Goal: Task Accomplishment & Management: Manage account settings

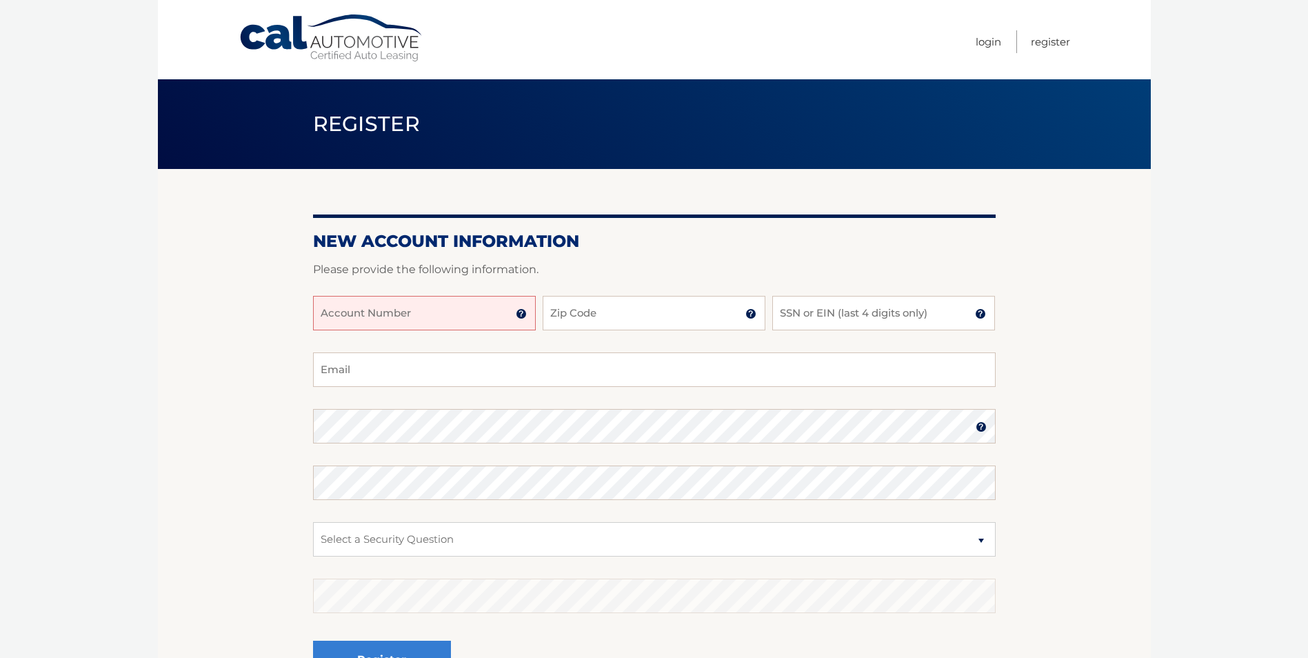
click at [435, 316] on input "Account Number" at bounding box center [424, 313] width 223 height 34
type input "44455976794"
type input "10532"
type input "8510"
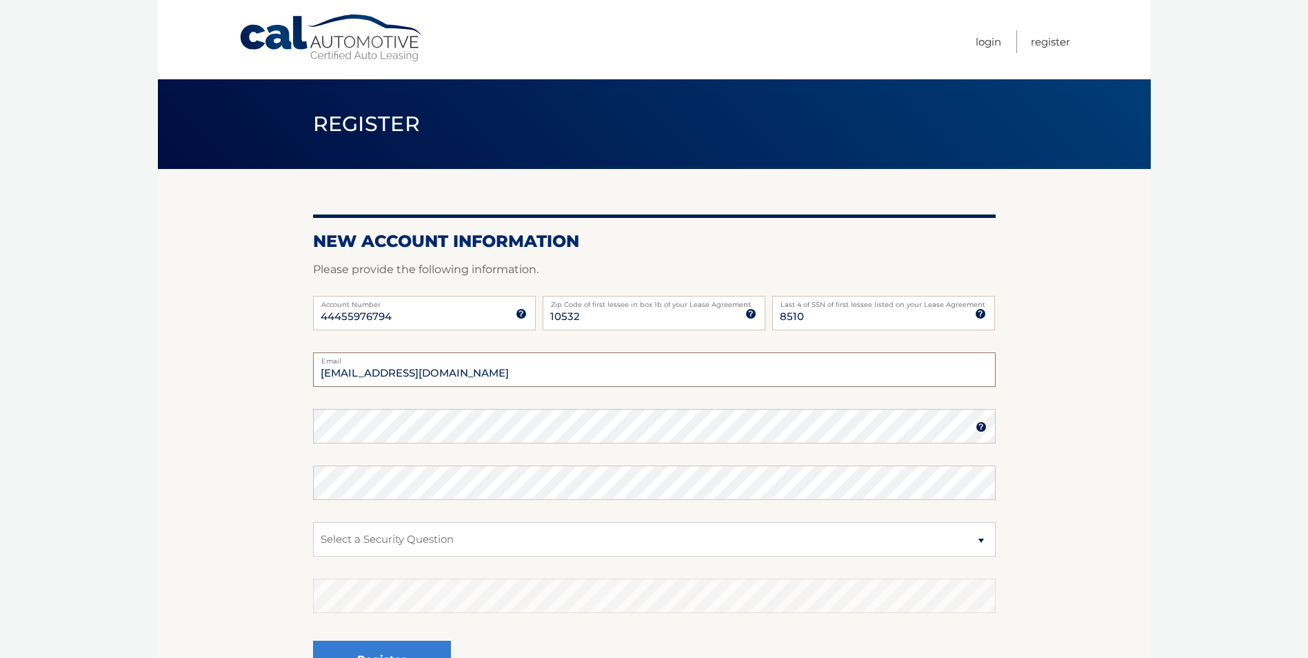
type input "tag2h@optonline.net"
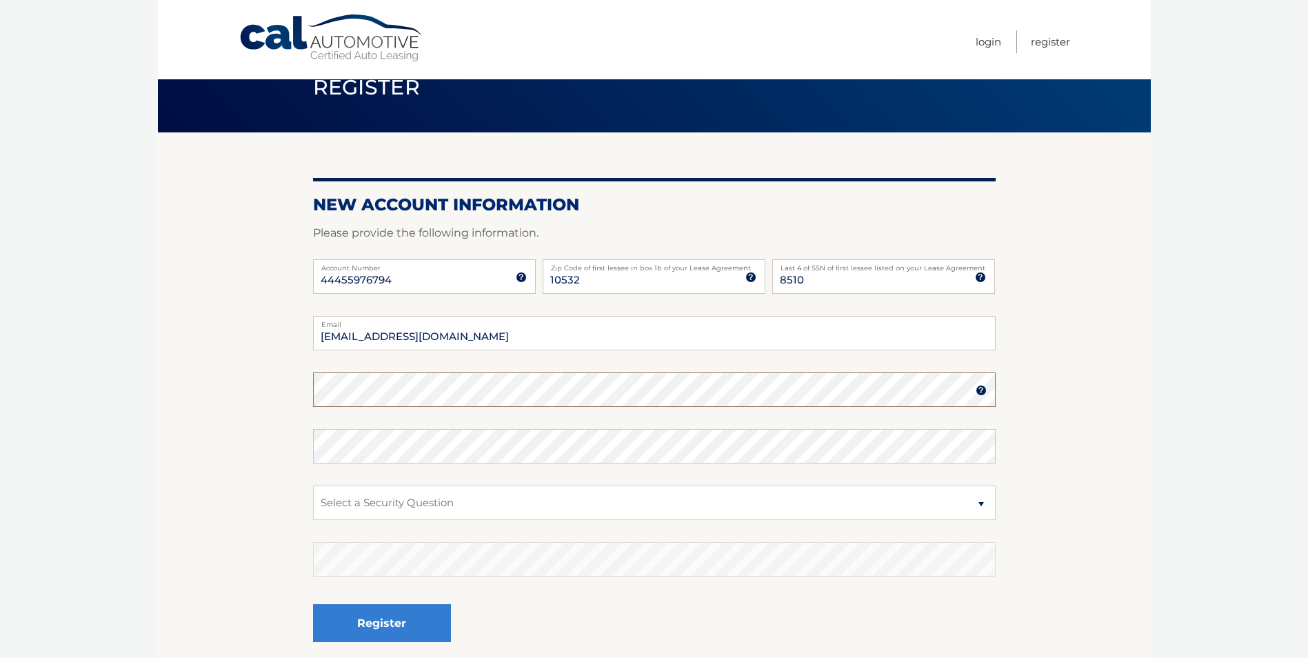
scroll to position [69, 0]
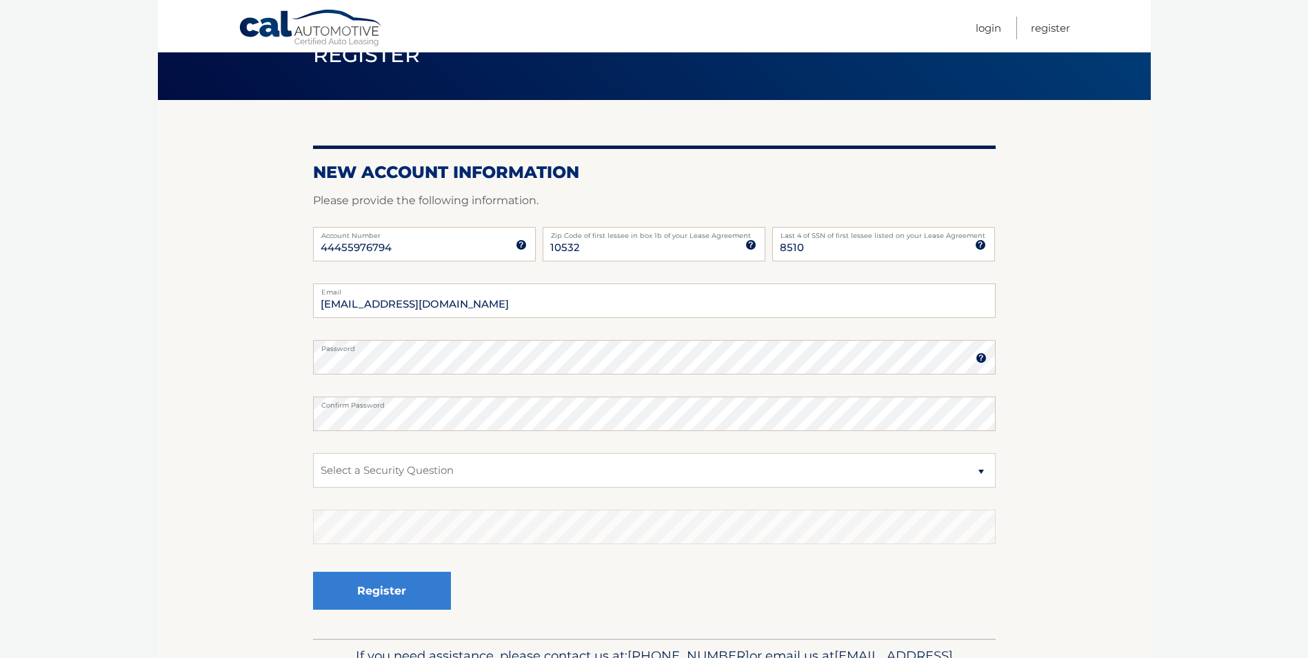
click at [980, 350] on label "Password" at bounding box center [654, 345] width 683 height 11
click at [976, 356] on img at bounding box center [981, 357] width 11 height 11
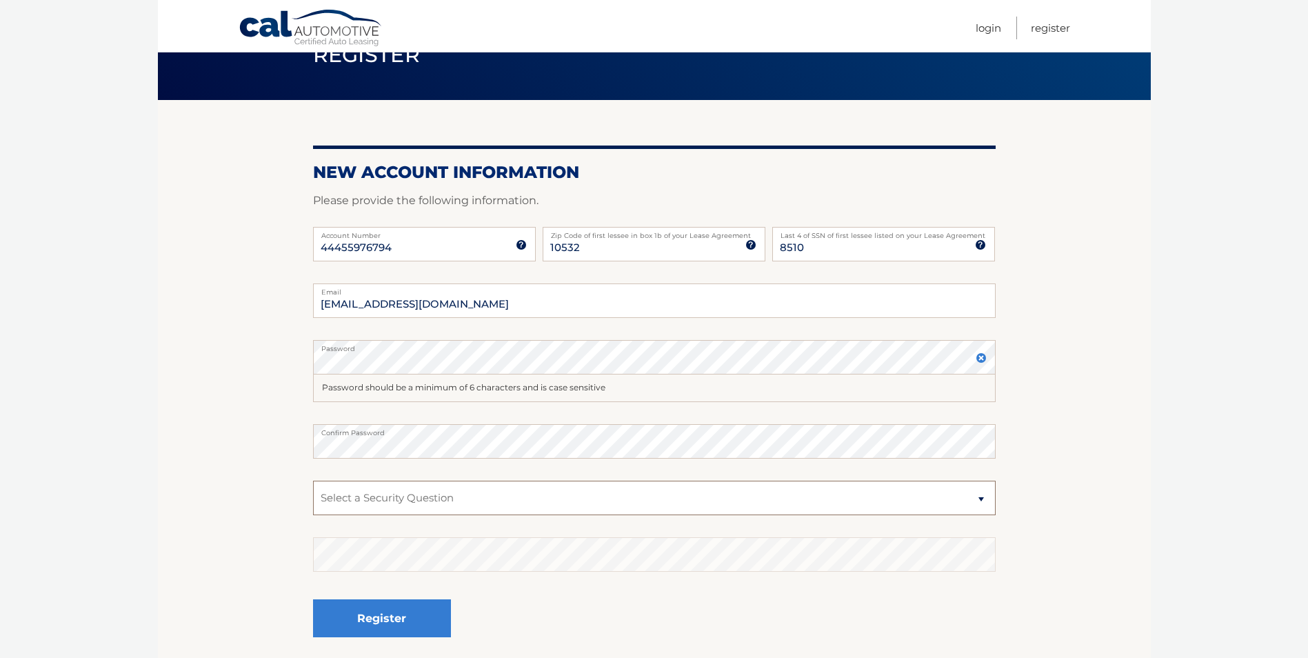
click at [444, 499] on select "Select a Security Question What was the name of your elementary school? What is…" at bounding box center [654, 498] width 683 height 34
click at [982, 357] on img at bounding box center [981, 357] width 11 height 11
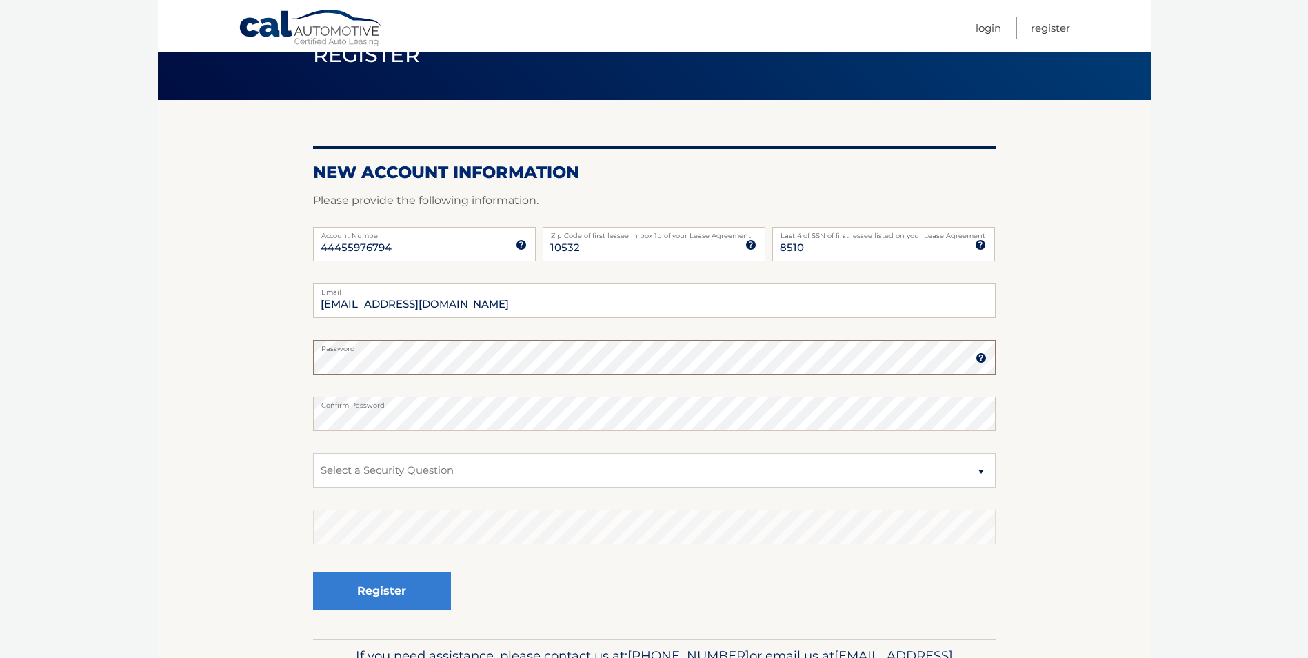
click at [292, 361] on section "New Account Information Please provide the following information. 44455976794 A…" at bounding box center [654, 369] width 993 height 538
click at [420, 471] on select "Select a Security Question What was the name of your elementary school? What is…" at bounding box center [654, 470] width 683 height 34
select select "1"
click at [313, 453] on select "Select a Security Question What was the name of your elementary school? What is…" at bounding box center [654, 470] width 683 height 34
click at [405, 585] on button "Register" at bounding box center [382, 591] width 138 height 38
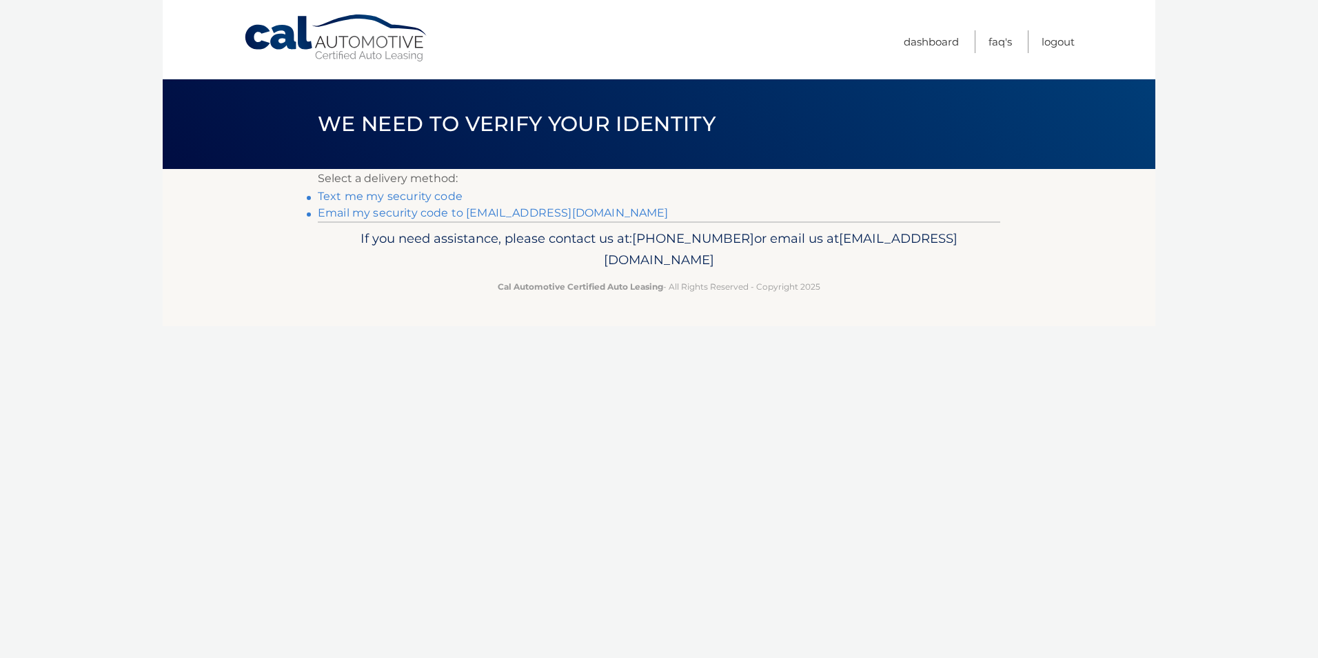
click at [393, 212] on link "Email my security code to t****@optonline.net" at bounding box center [493, 212] width 351 height 13
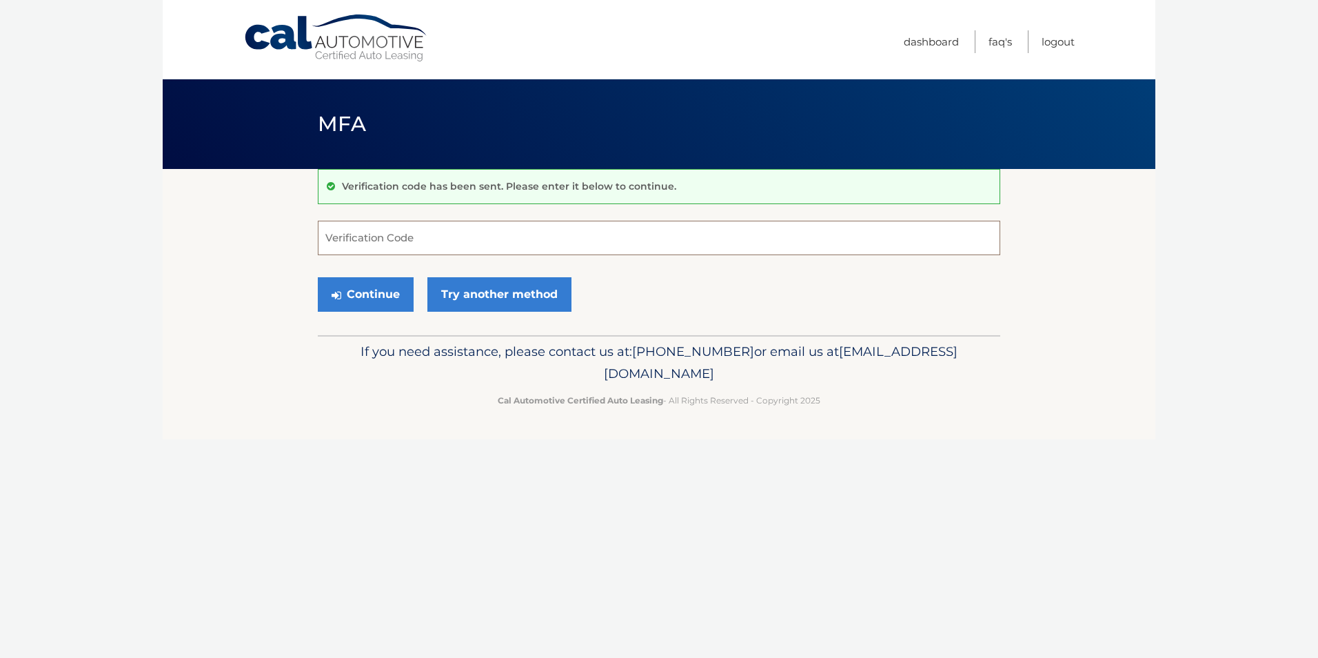
click at [426, 248] on input "Verification Code" at bounding box center [659, 238] width 683 height 34
type input "031390"
click at [398, 294] on button "Continue" at bounding box center [366, 294] width 96 height 34
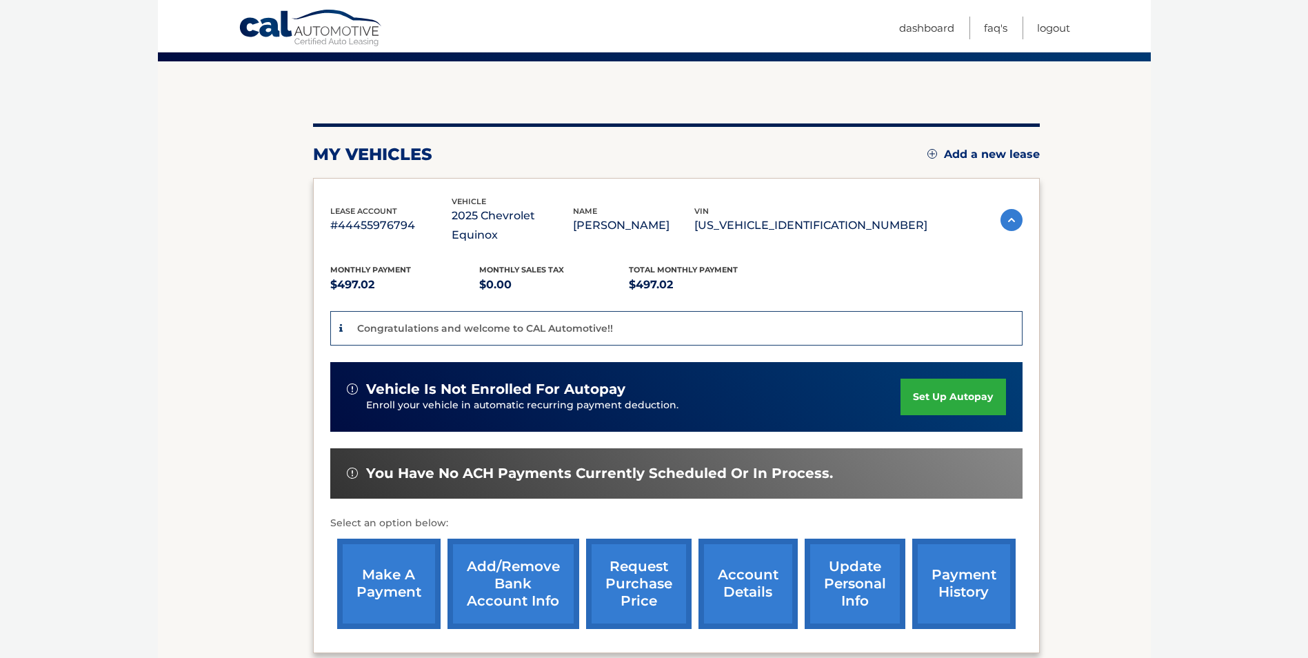
scroll to position [138, 0]
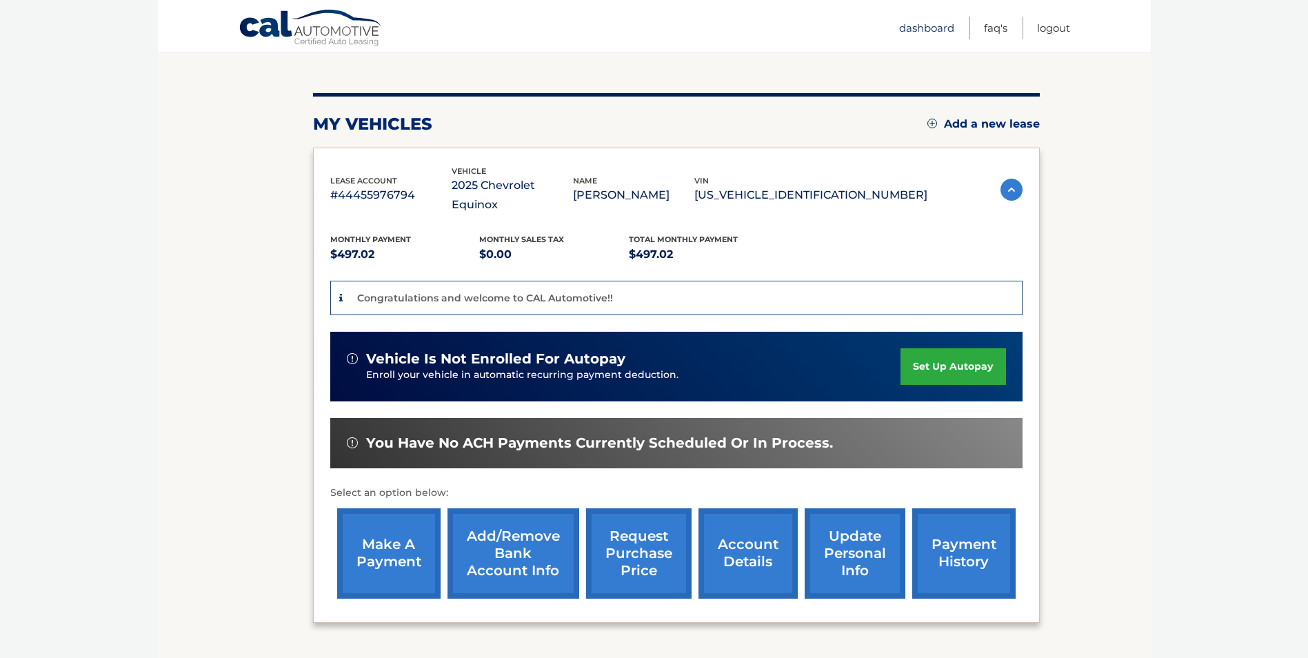
click at [942, 30] on link "Dashboard" at bounding box center [926, 28] width 55 height 23
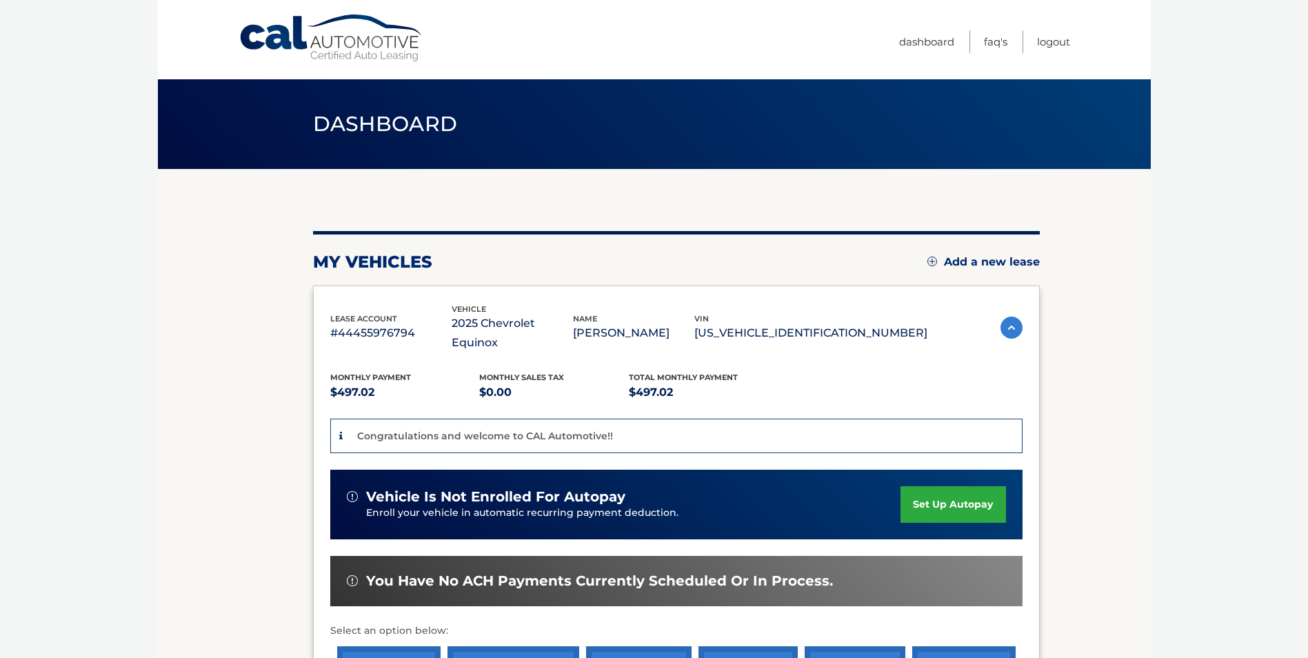
scroll to position [69, 0]
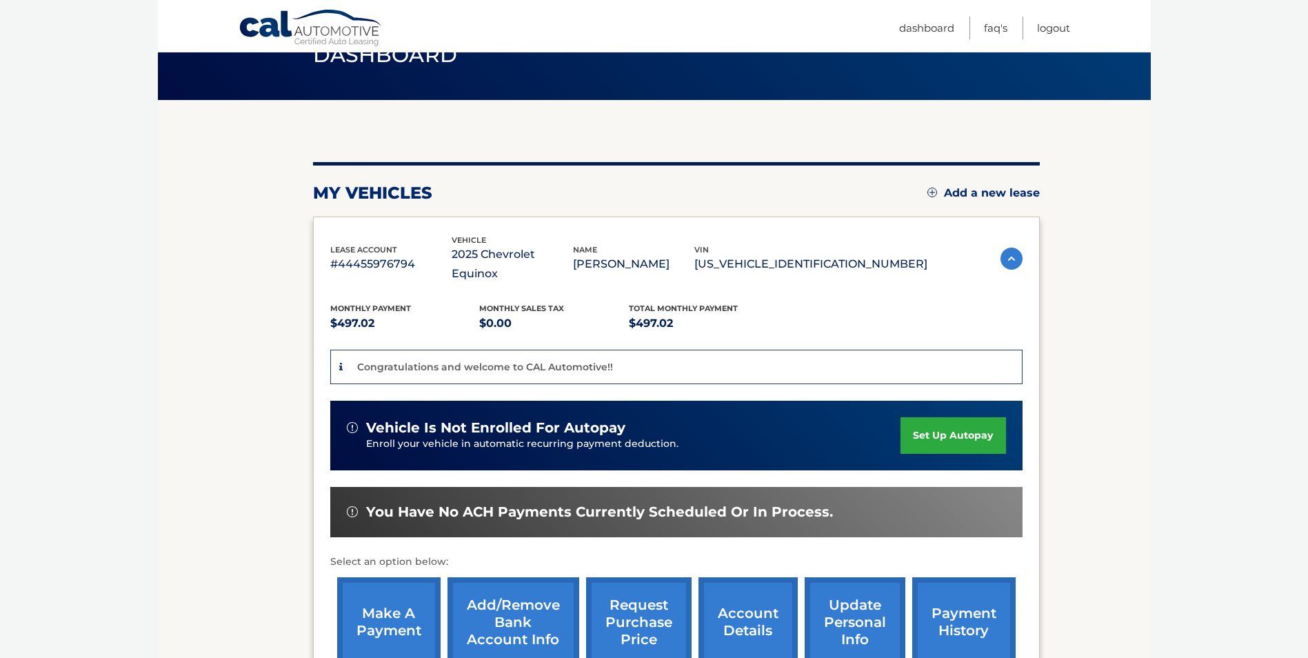
click at [1215, 505] on body "Cal Automotive Menu Dashboard FAQ's Logout" at bounding box center [654, 260] width 1308 height 658
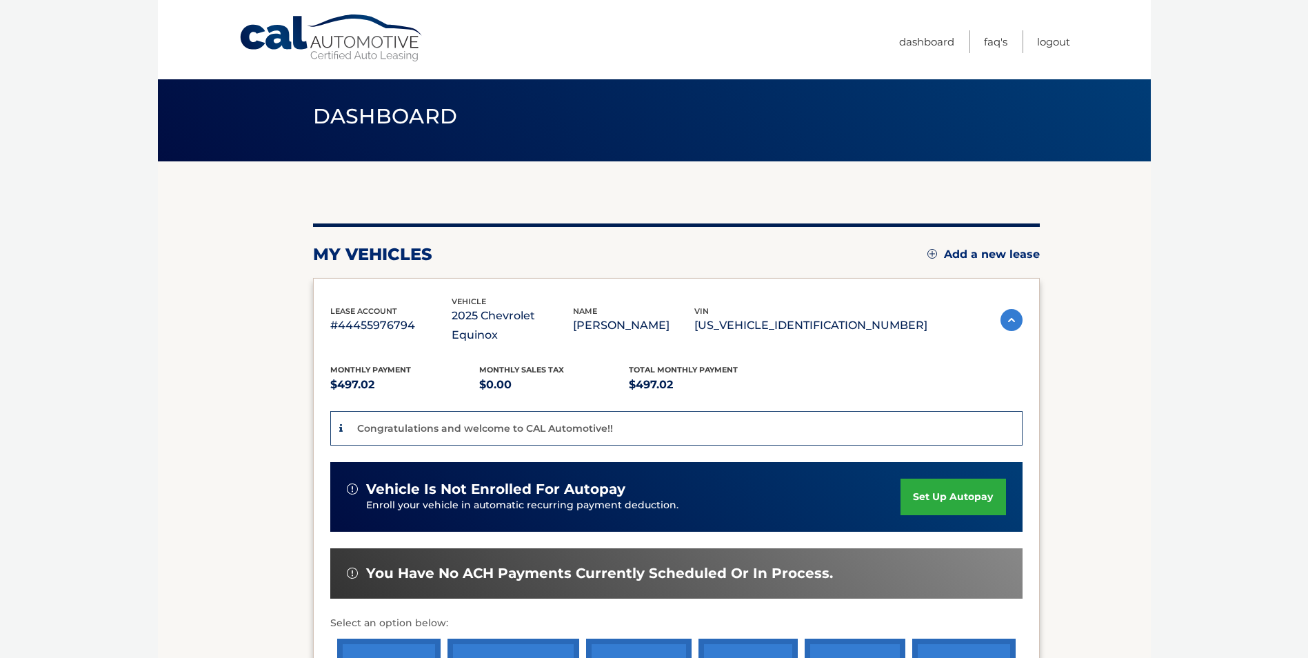
scroll to position [0, 0]
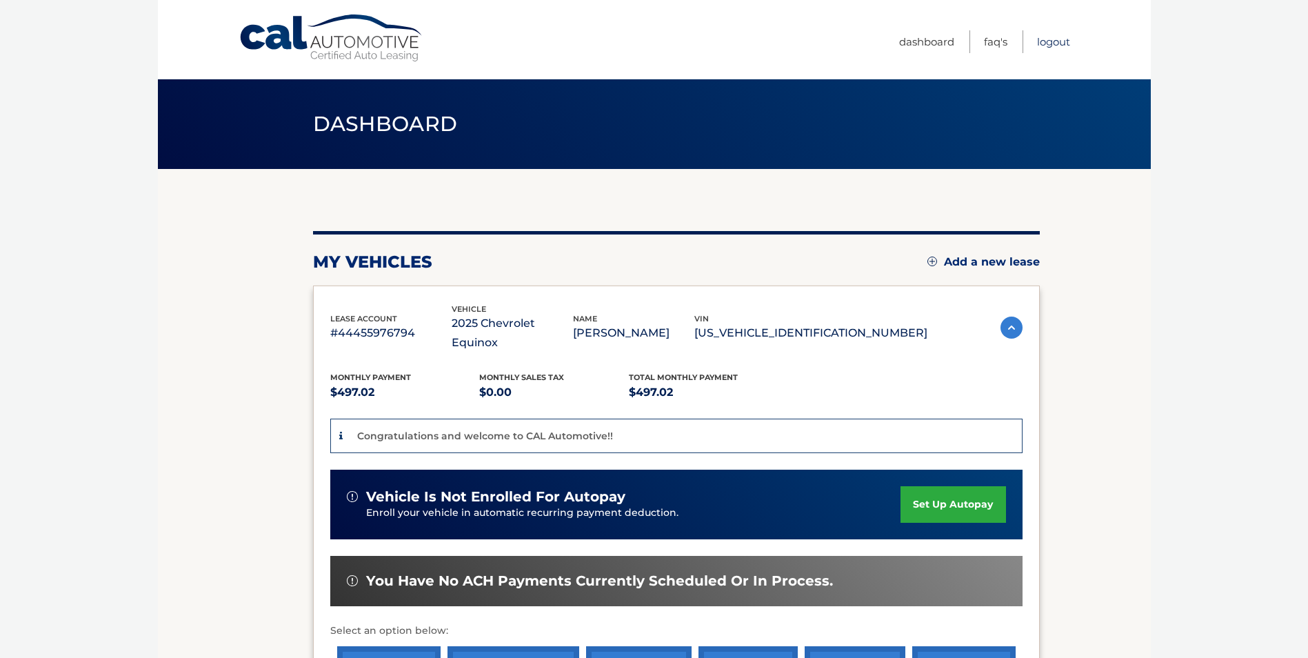
click at [1044, 43] on link "Logout" at bounding box center [1053, 41] width 33 height 23
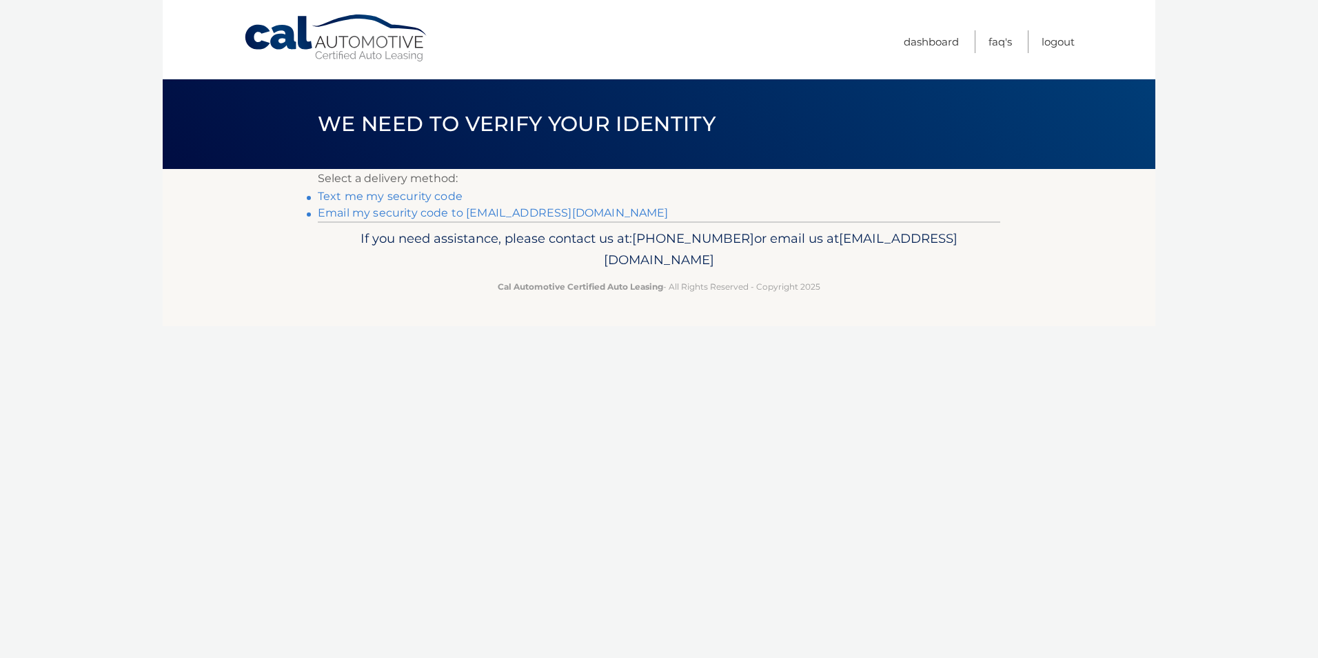
click at [418, 212] on link "Email my security code to [EMAIL_ADDRESS][DOMAIN_NAME]" at bounding box center [493, 212] width 351 height 13
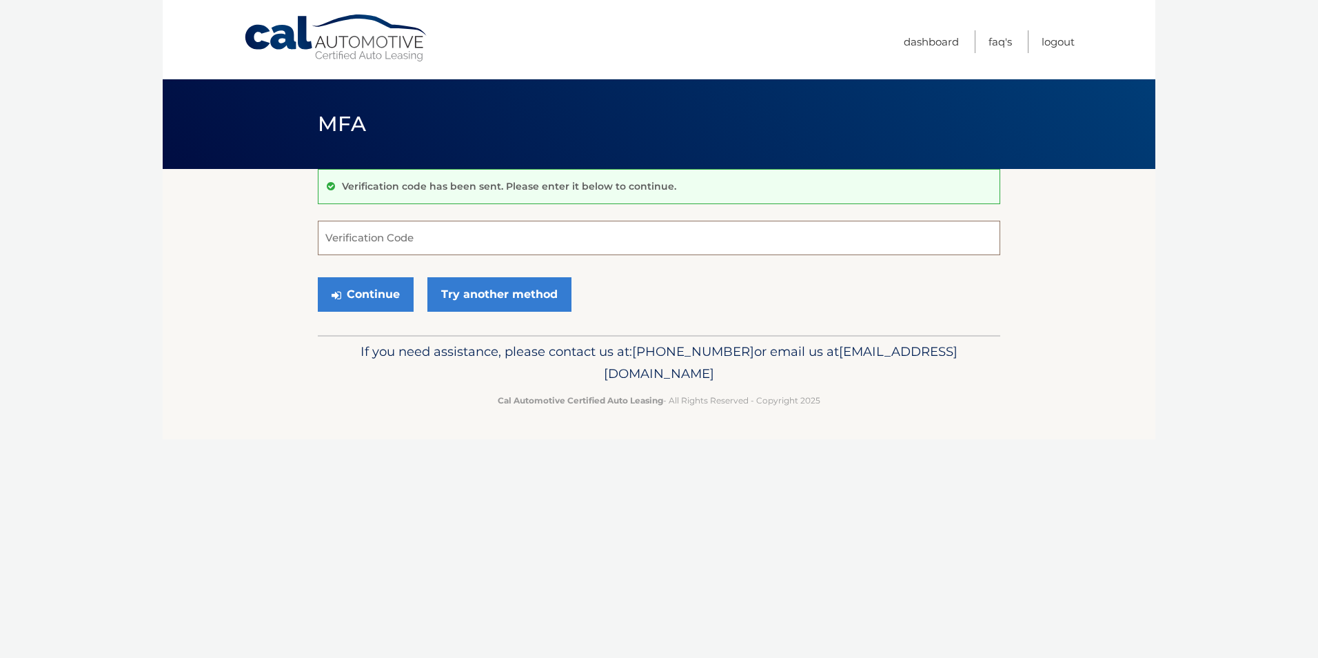
click at [418, 228] on input "Verification Code" at bounding box center [659, 238] width 683 height 34
click at [405, 234] on input "Verification Code" at bounding box center [659, 238] width 683 height 34
type input "569461"
click at [385, 297] on button "Continue" at bounding box center [366, 294] width 96 height 34
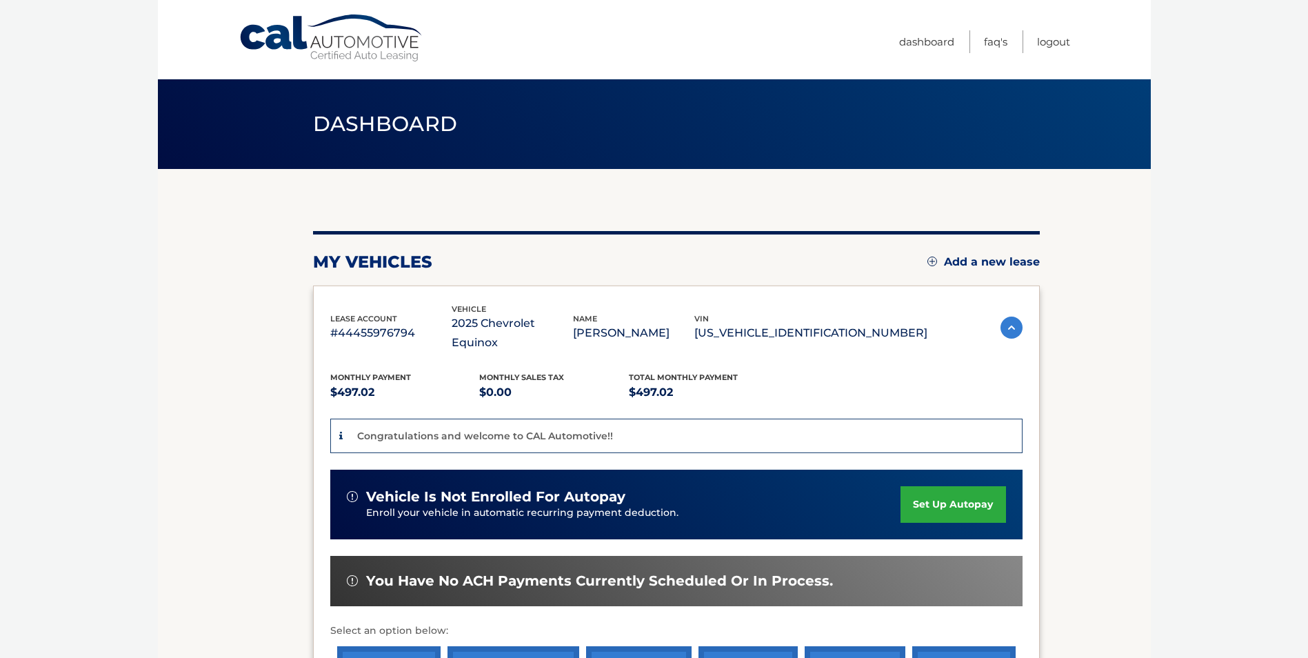
click at [971, 486] on link "set up autopay" at bounding box center [952, 504] width 105 height 37
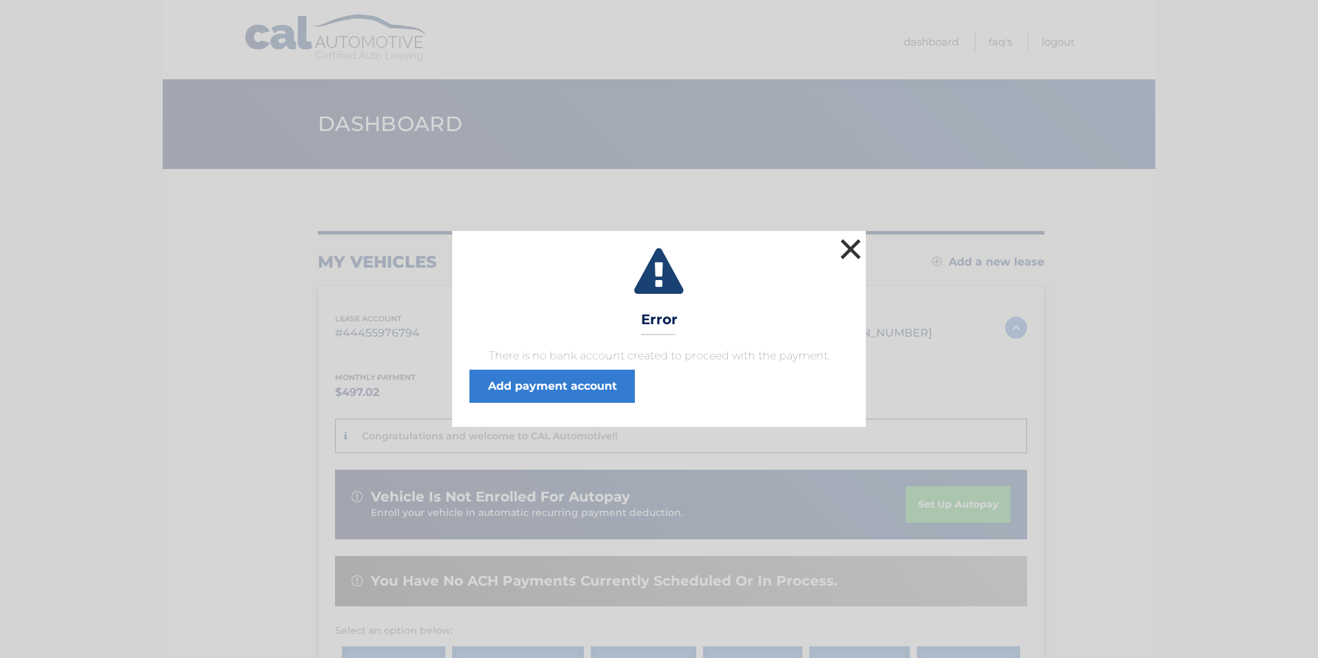
click at [849, 248] on button "×" at bounding box center [851, 249] width 28 height 28
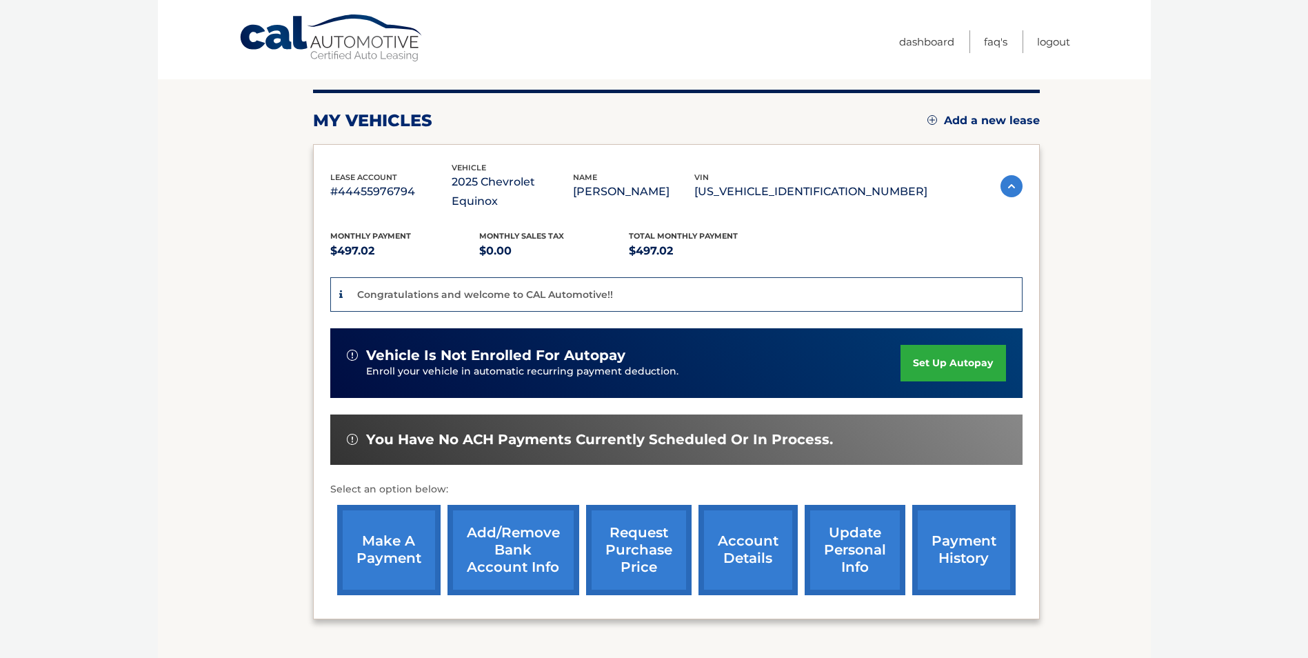
scroll to position [207, 0]
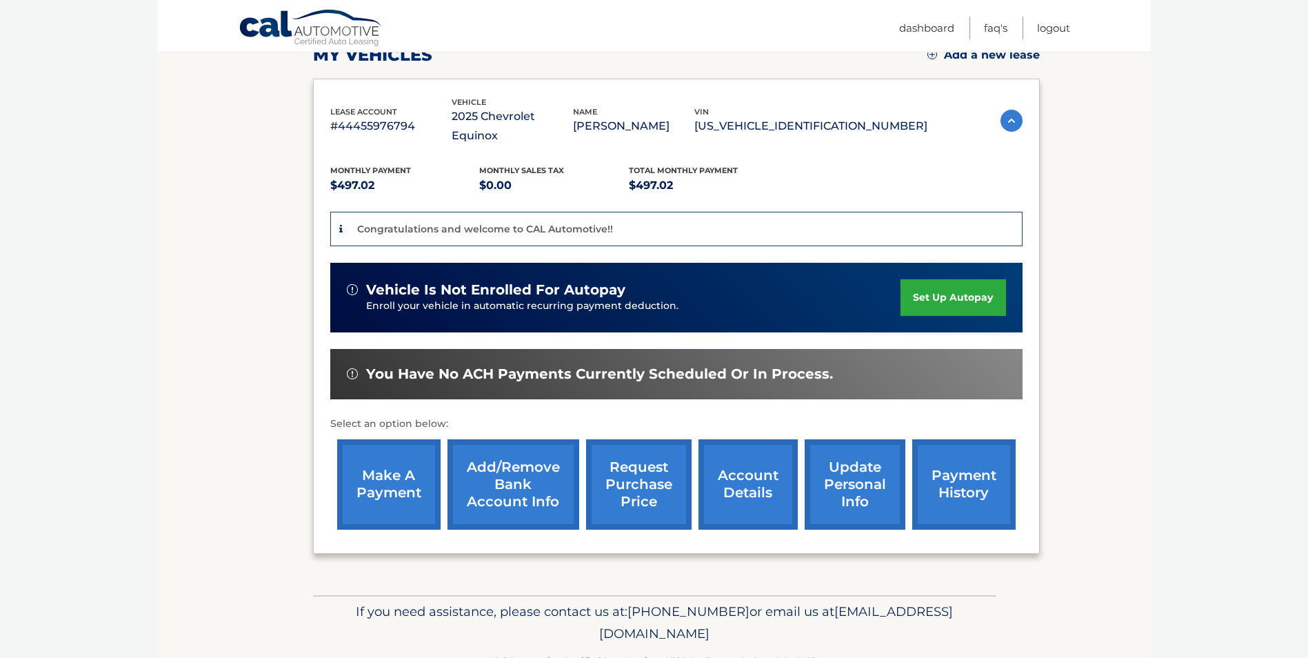
click at [521, 469] on link "Add/Remove bank account info" at bounding box center [513, 484] width 132 height 90
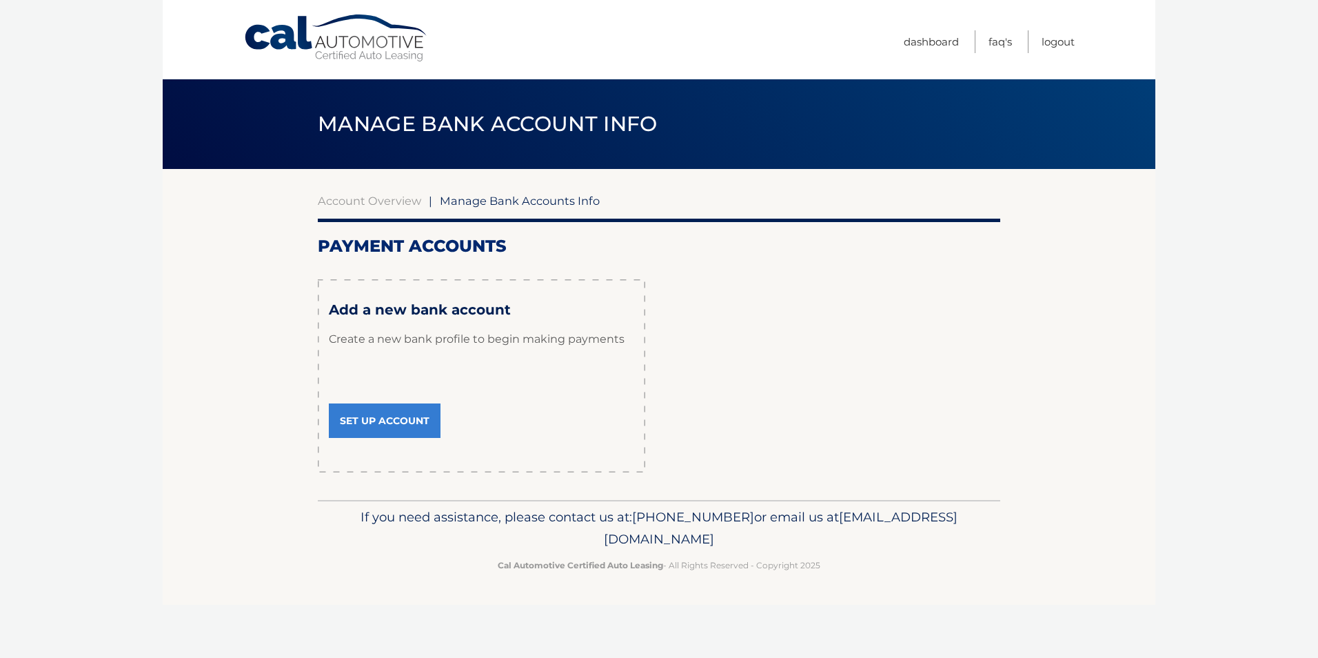
click at [403, 427] on link "Set Up Account" at bounding box center [385, 420] width 112 height 34
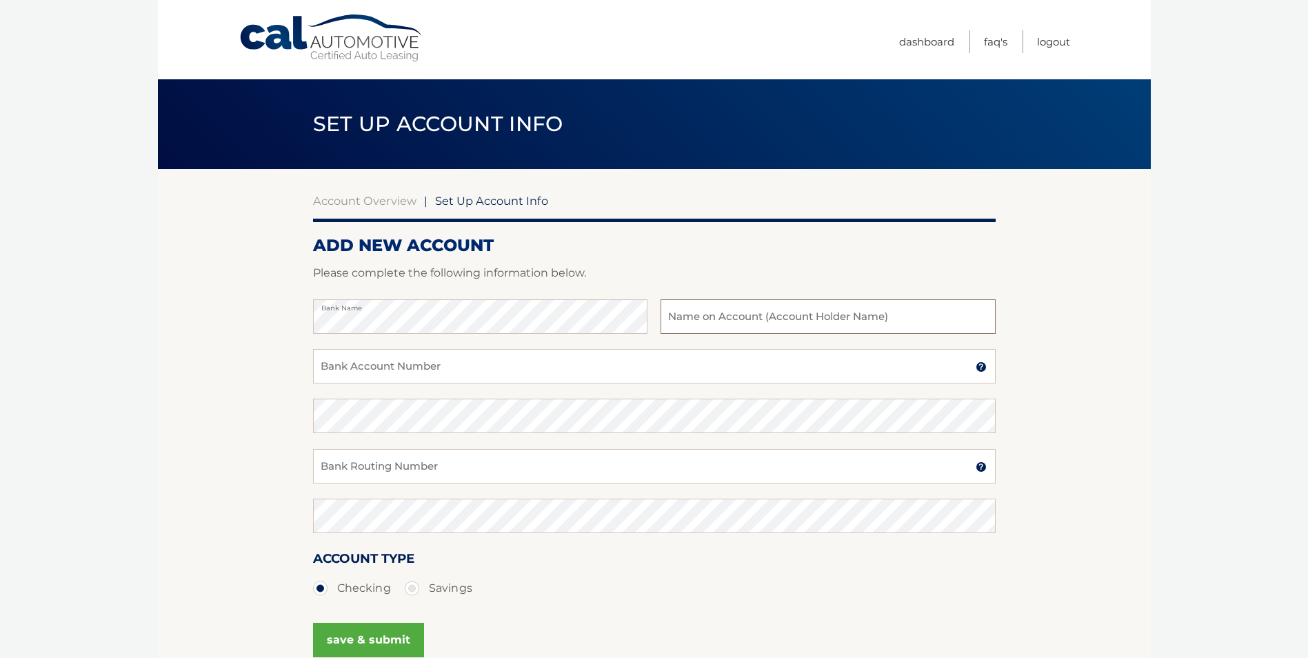
click at [787, 312] on input "text" at bounding box center [827, 316] width 334 height 34
type input "Fina Cabinets"
click at [721, 359] on input "Bank Account Number" at bounding box center [654, 366] width 683 height 34
type input "021000089"
drag, startPoint x: 401, startPoint y: 374, endPoint x: 256, endPoint y: 372, distance: 144.1
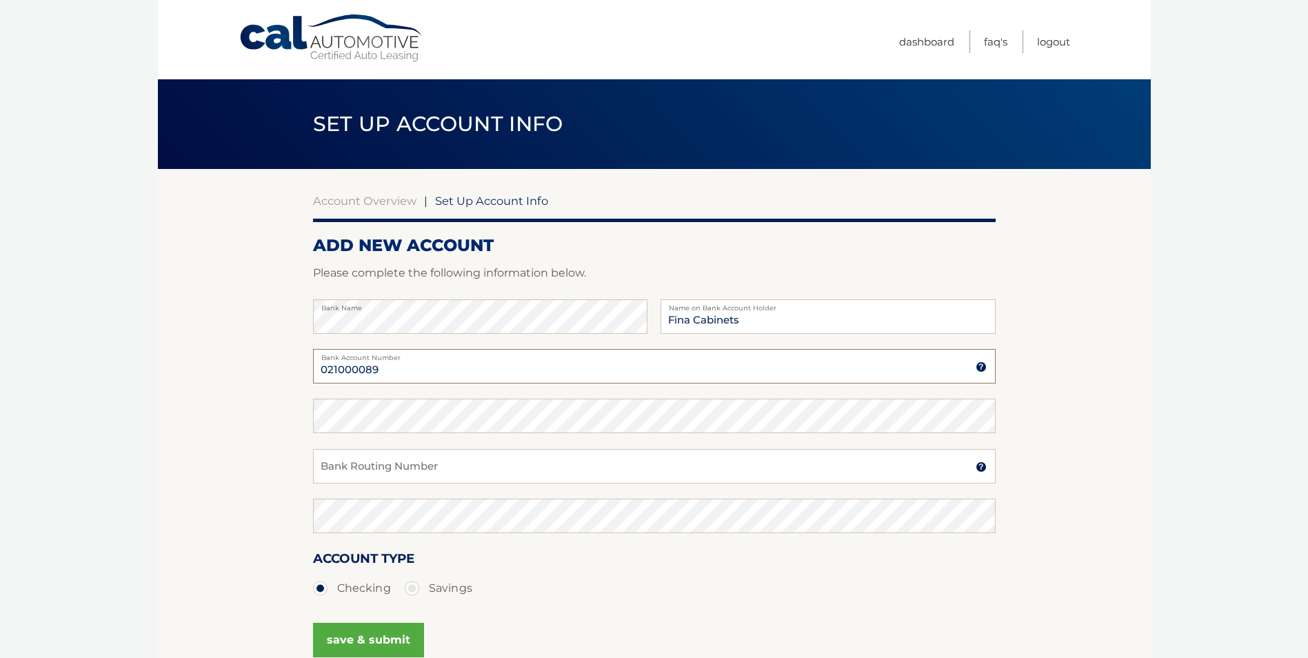
click at [256, 372] on section "Account Overview | Set Up Account Info ADD NEW ACCOUNT Please complete the foll…" at bounding box center [654, 432] width 993 height 526
type input "6875490089"
type input "021000089"
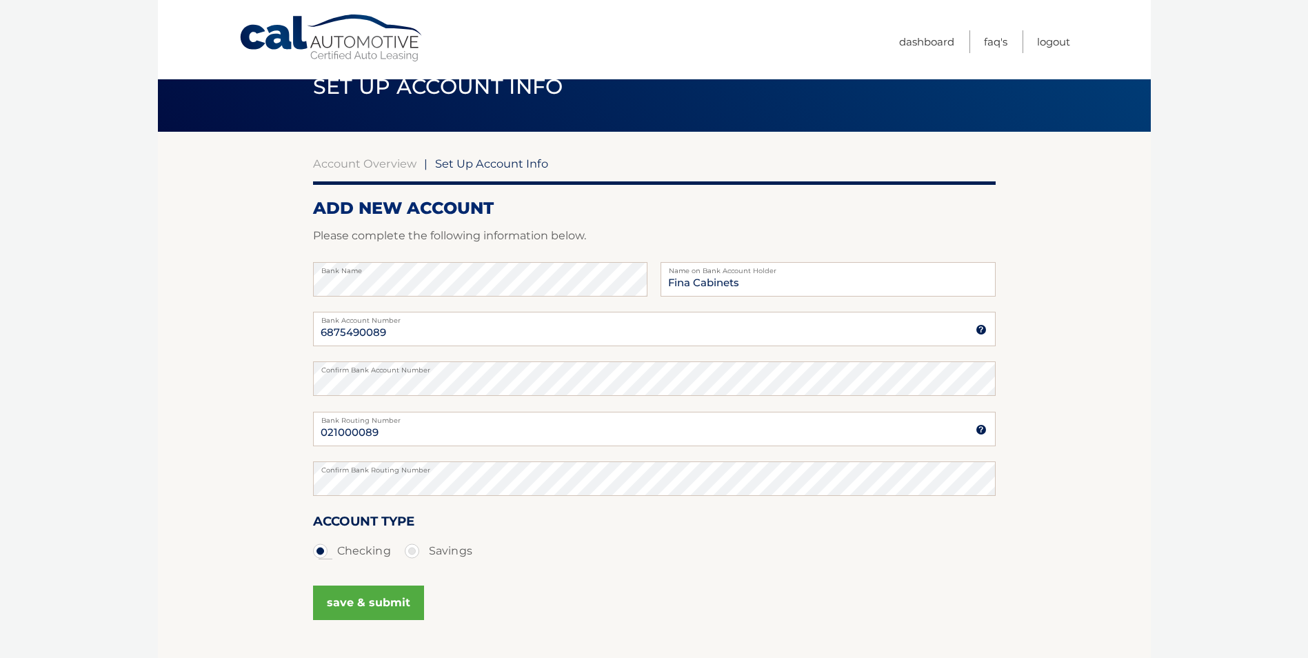
scroll to position [69, 0]
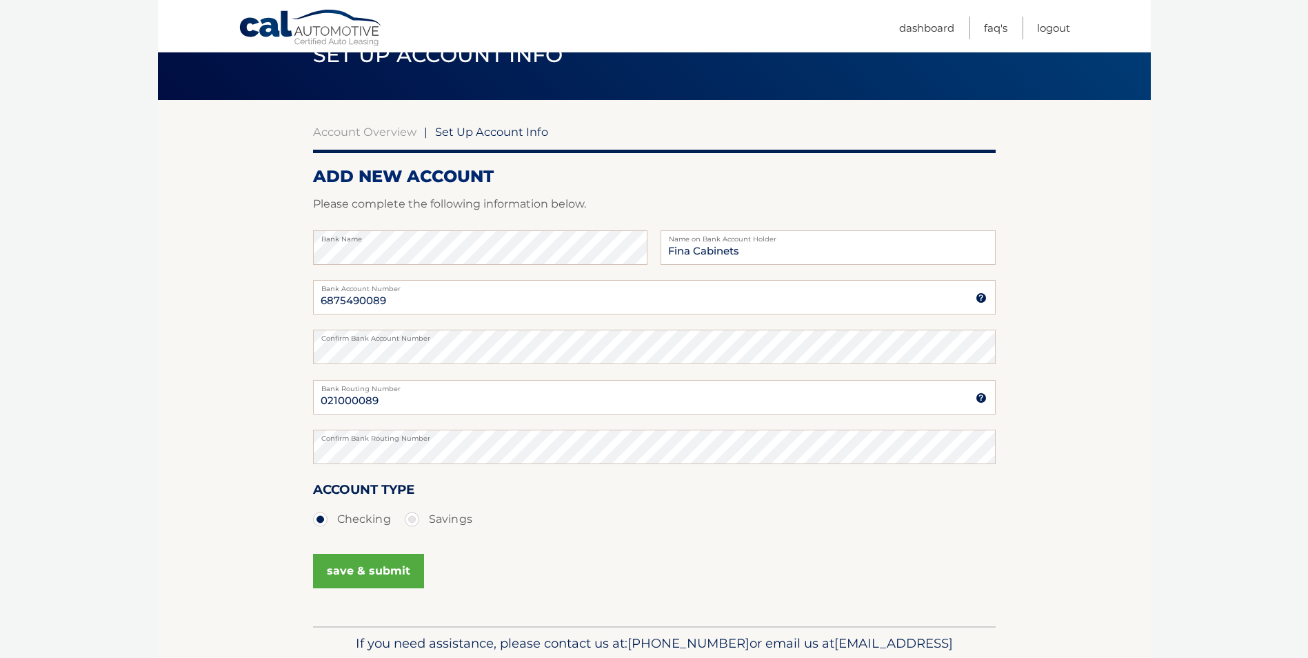
click at [371, 576] on button "save & submit" at bounding box center [368, 571] width 111 height 34
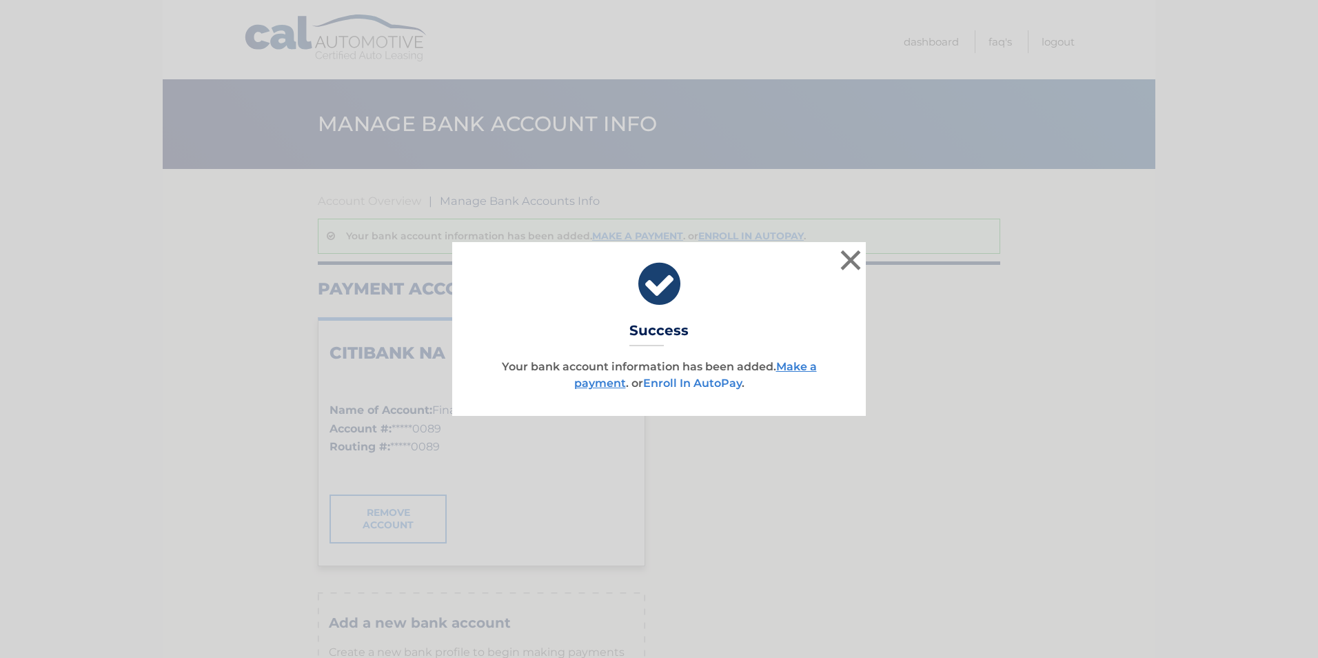
click at [718, 379] on link "Enroll In AutoPay" at bounding box center [692, 382] width 99 height 13
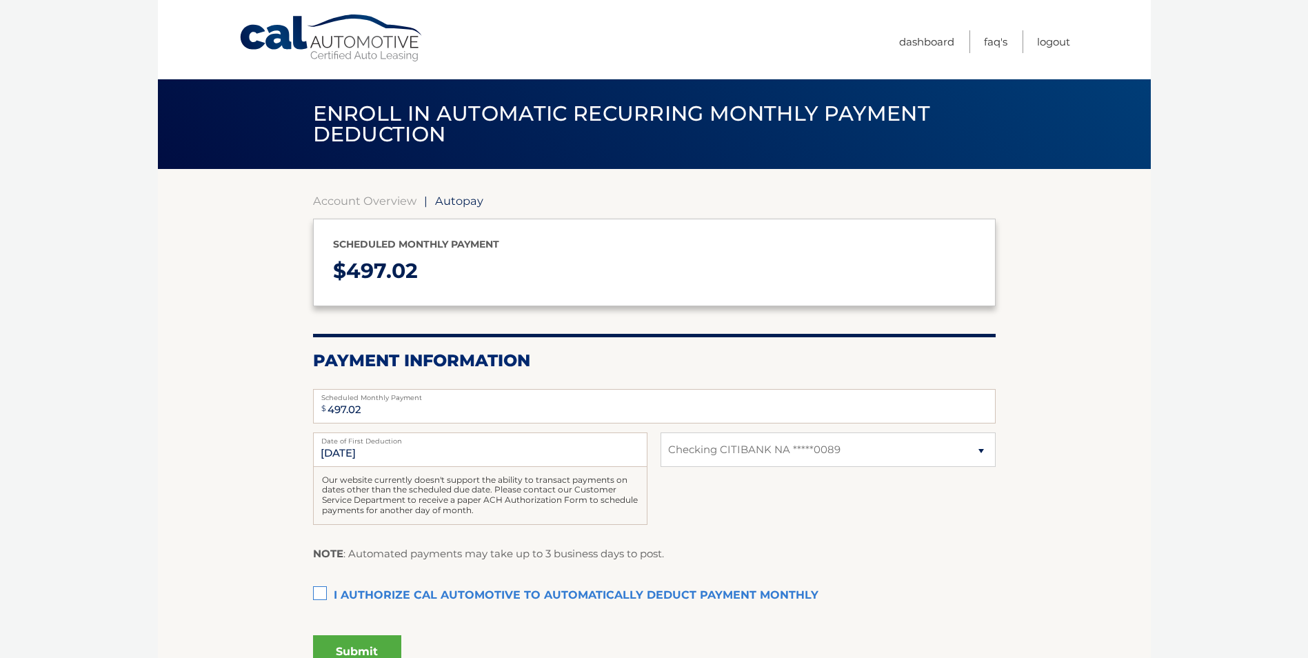
select select "NDYxOWQ1ZmYtNTFlMC00M2EwLWIyM2UtMTE4YjJjMmJmZjk2"
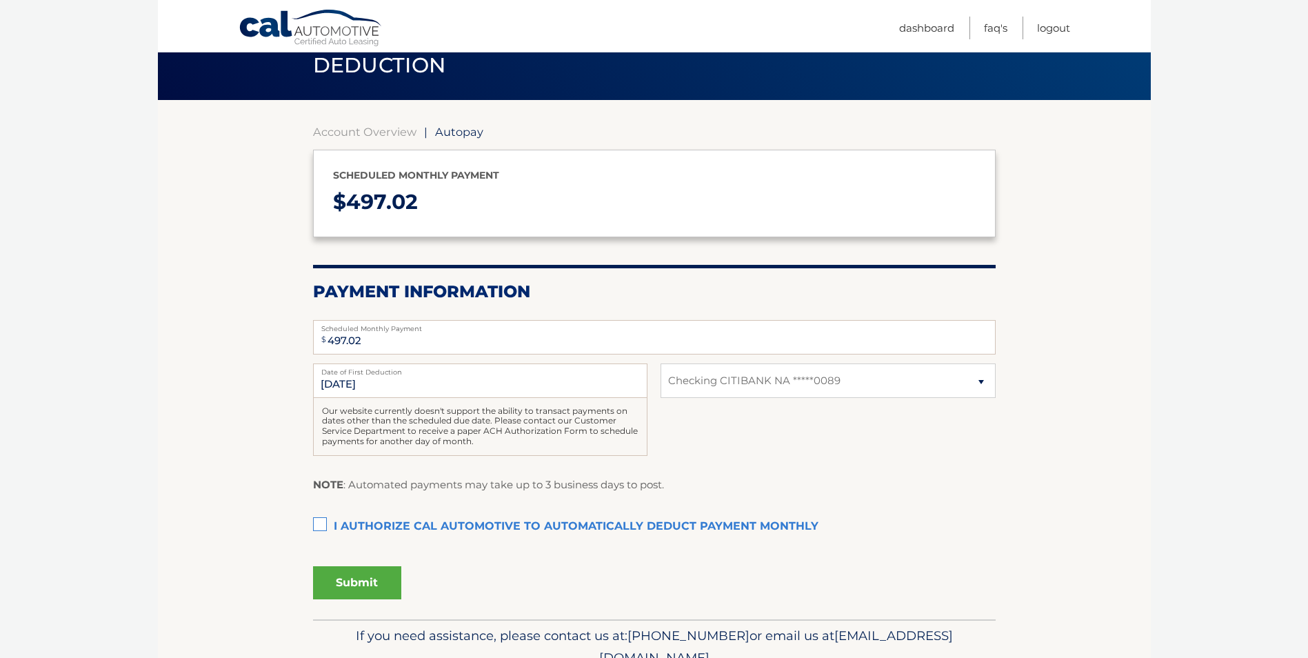
click at [319, 518] on label "I authorize cal automotive to automatically deduct payment monthly This checkbo…" at bounding box center [654, 527] width 683 height 28
click at [0, 0] on input "I authorize cal automotive to automatically deduct payment monthly This checkbo…" at bounding box center [0, 0] width 0 height 0
click at [346, 581] on button "Submit" at bounding box center [357, 582] width 88 height 33
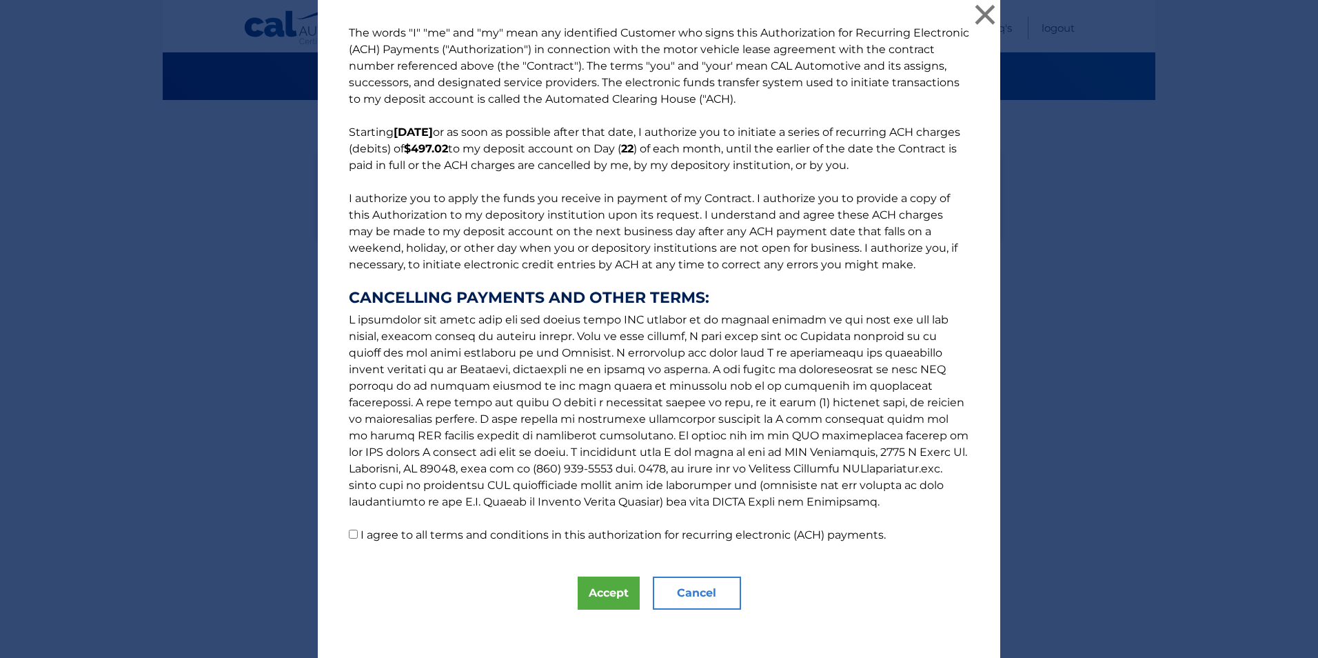
scroll to position [0, 0]
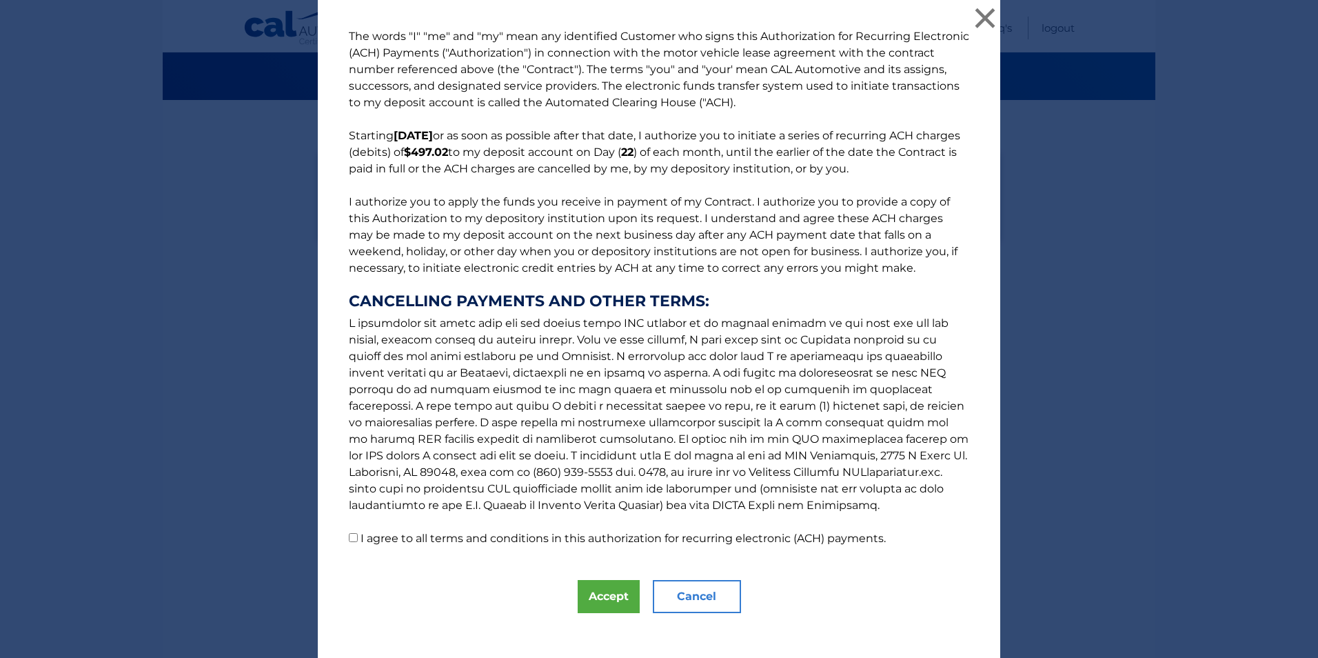
click at [350, 541] on input "I agree to all terms and conditions in this authorization for recurring electro…" at bounding box center [353, 537] width 9 height 9
checkbox input "true"
click at [594, 592] on button "Accept" at bounding box center [609, 596] width 62 height 33
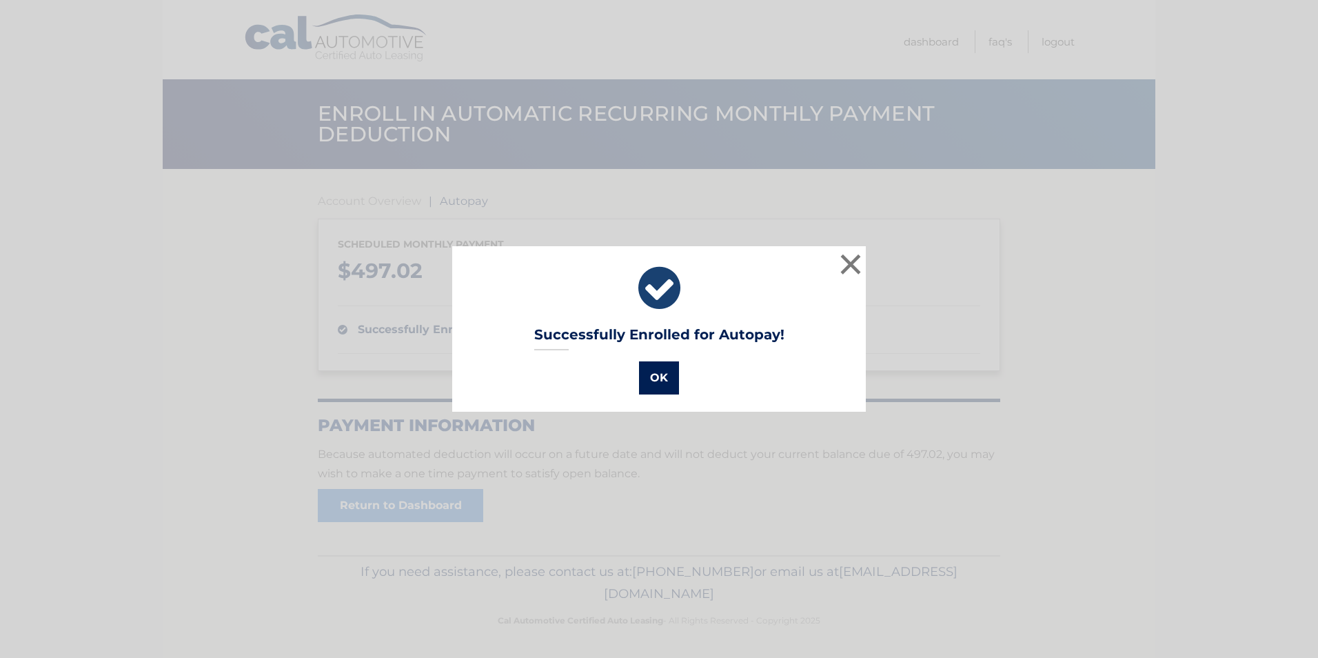
click at [665, 381] on button "OK" at bounding box center [659, 377] width 40 height 33
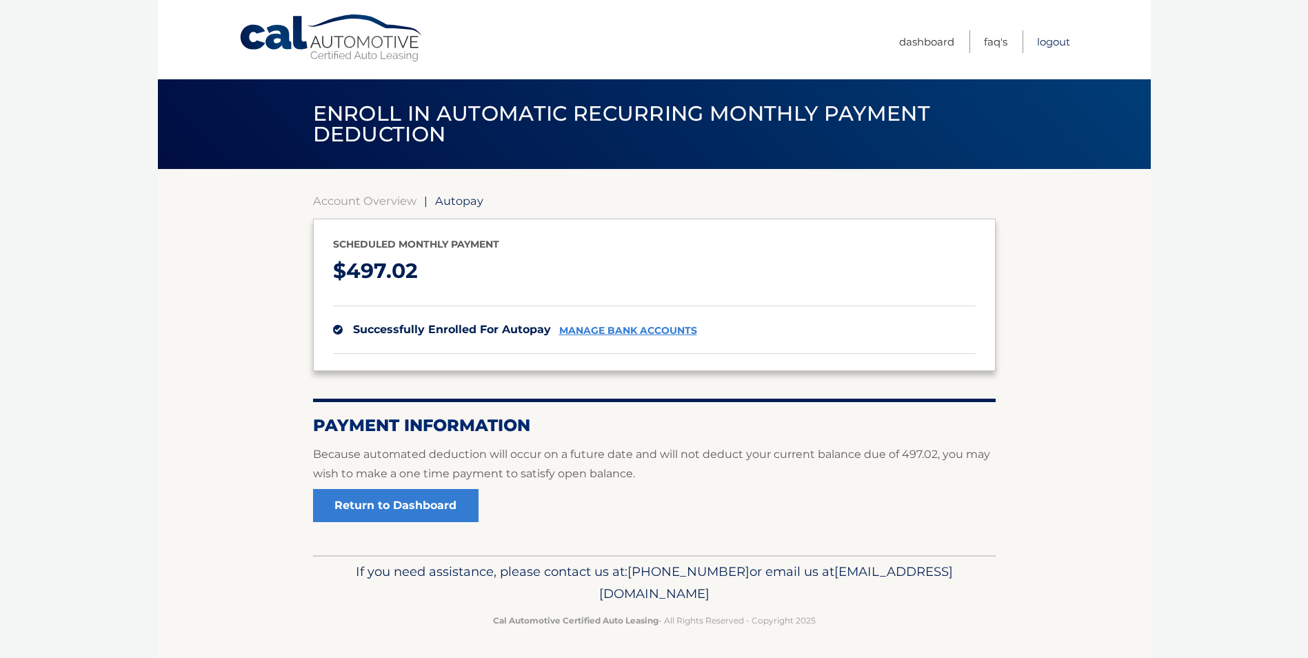
click at [1058, 46] on link "Logout" at bounding box center [1053, 41] width 33 height 23
